Goal: Information Seeking & Learning: Learn about a topic

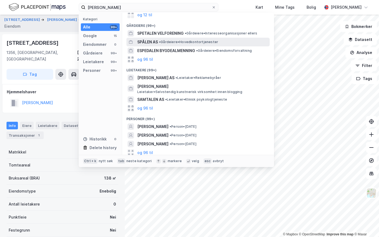
scroll to position [40, 0]
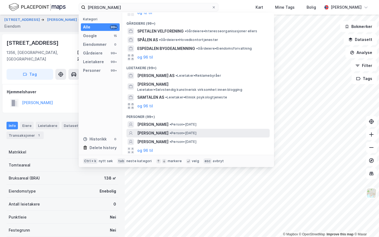
click at [164, 134] on span "[PERSON_NAME]" at bounding box center [152, 133] width 31 height 7
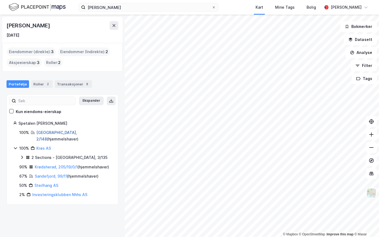
click at [40, 132] on link "[GEOGRAPHIC_DATA], 2/148" at bounding box center [56, 135] width 41 height 11
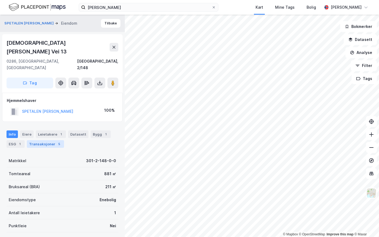
click at [38, 140] on div "Transaksjoner 5" at bounding box center [45, 144] width 37 height 8
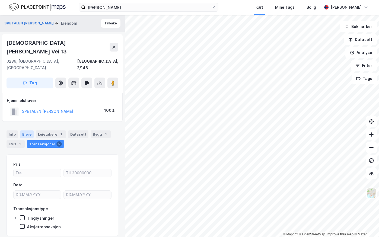
click at [26, 131] on div "Eiere" at bounding box center [27, 135] width 14 height 8
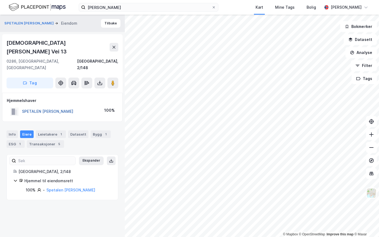
click at [0, 0] on button "SPETALEN [PERSON_NAME]" at bounding box center [0, 0] width 0 height 0
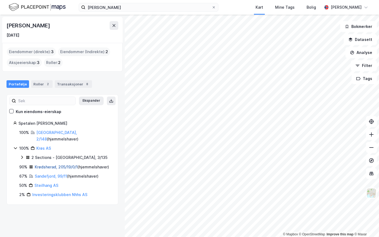
click at [36, 165] on link "Krødsherad, 205/19/0/1" at bounding box center [56, 167] width 43 height 5
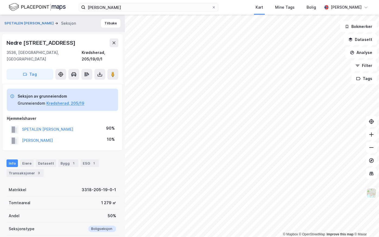
scroll to position [1, 0]
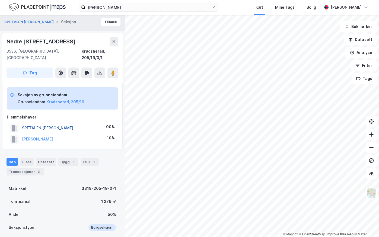
click at [0, 0] on button "SPETALEN [PERSON_NAME]" at bounding box center [0, 0] width 0 height 0
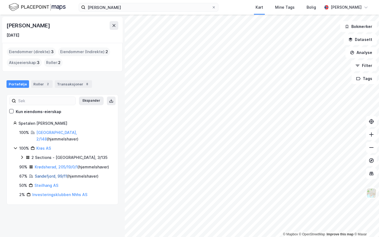
click at [43, 175] on link "Sandefjord, 99/11" at bounding box center [51, 176] width 32 height 5
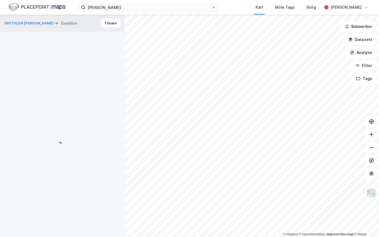
scroll to position [1, 0]
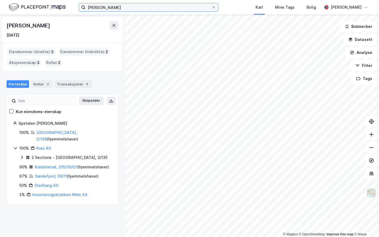
click at [103, 5] on input "[PERSON_NAME]" at bounding box center [149, 7] width 126 height 8
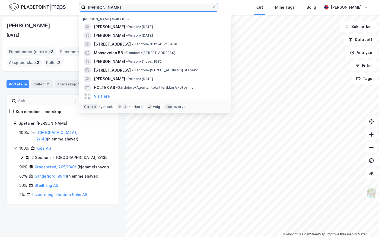
click at [103, 5] on input "[PERSON_NAME]" at bounding box center [149, 7] width 126 height 8
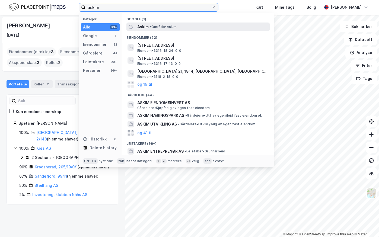
type input "askim"
click at [157, 29] on span "• Område • [GEOGRAPHIC_DATA]" at bounding box center [163, 27] width 27 height 4
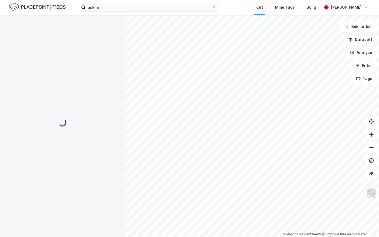
scroll to position [1, 0]
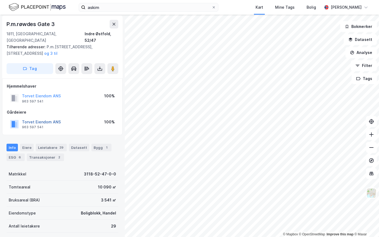
click at [0, 0] on button "Torvet Eiendom ANS" at bounding box center [0, 0] width 0 height 0
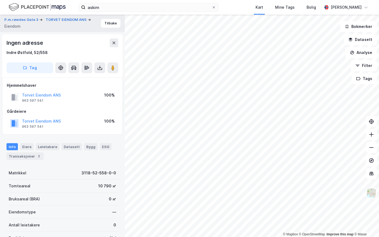
scroll to position [1, 0]
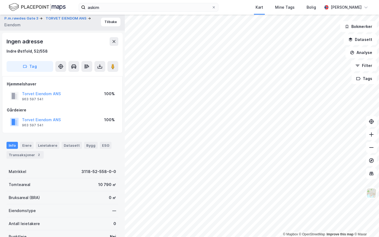
scroll to position [1, 0]
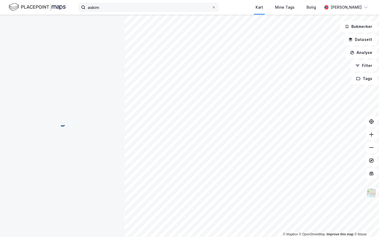
scroll to position [1, 0]
